Goal: Task Accomplishment & Management: Use online tool/utility

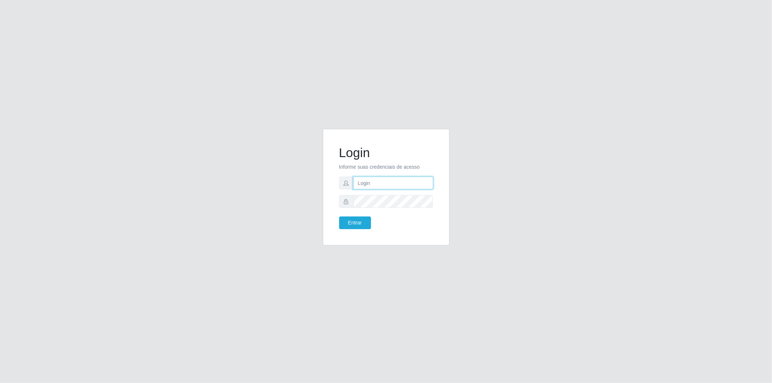
click at [393, 186] on input "text" at bounding box center [393, 183] width 80 height 13
type input "[EMAIL_ADDRESS][DOMAIN_NAME]"
click at [339, 216] on button "Entrar" at bounding box center [355, 222] width 32 height 13
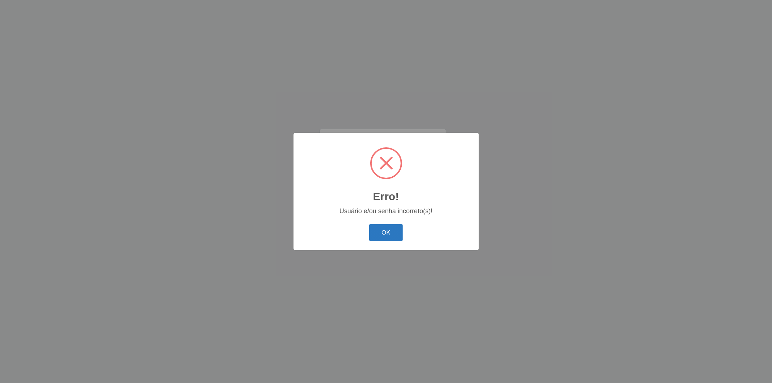
drag, startPoint x: 409, startPoint y: 226, endPoint x: 389, endPoint y: 234, distance: 21.9
click at [389, 234] on div "OK Cancel" at bounding box center [386, 232] width 171 height 21
click at [389, 234] on button "OK" at bounding box center [386, 232] width 34 height 17
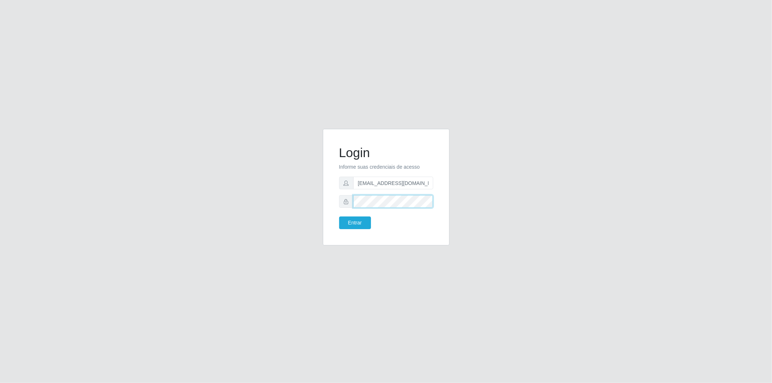
click at [334, 198] on div "Login Informe suas credenciais de acesso [EMAIL_ADDRESS][DOMAIN_NAME] Entrar" at bounding box center [386, 187] width 109 height 98
click at [339, 216] on button "Entrar" at bounding box center [355, 222] width 32 height 13
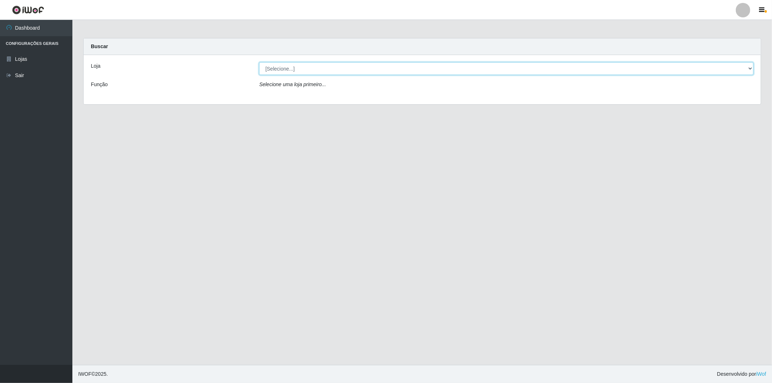
click at [310, 68] on select "[Selecione...] BomQueSó Agreste - Loja 2" at bounding box center [506, 68] width 494 height 13
select select "214"
click at [259, 62] on select "[Selecione...] BomQueSó Agreste - Loja 2" at bounding box center [506, 68] width 494 height 13
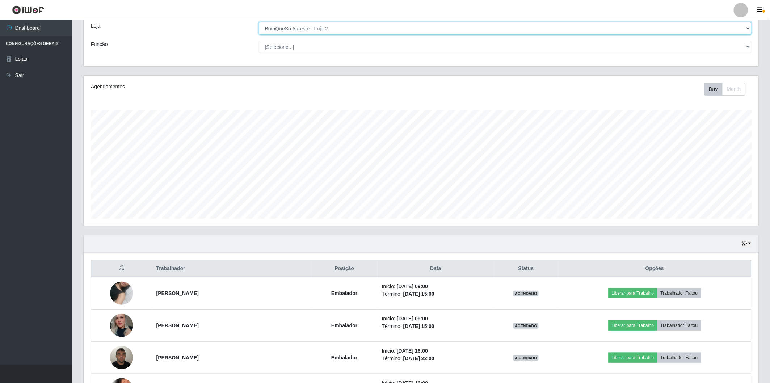
scroll to position [80, 0]
